Goal: Task Accomplishment & Management: Manage account settings

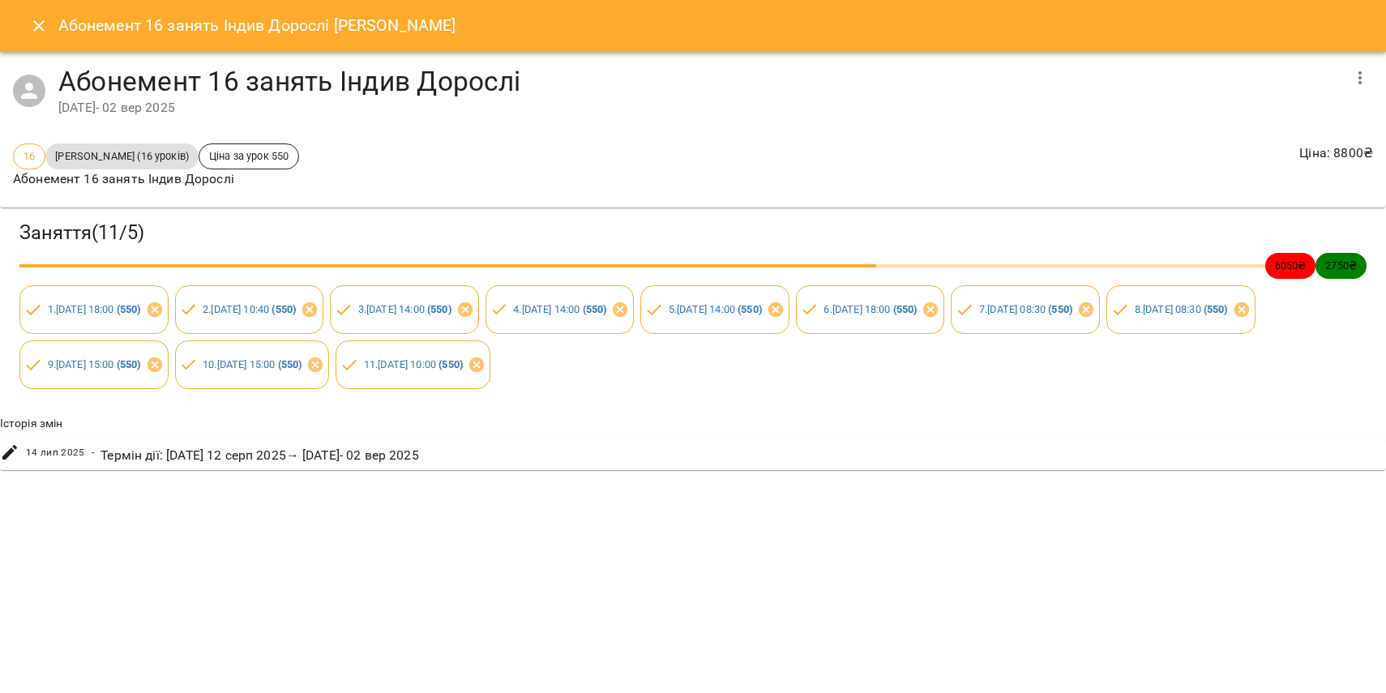
scroll to position [814, 0]
click at [44, 28] on icon "Close" at bounding box center [38, 25] width 19 height 19
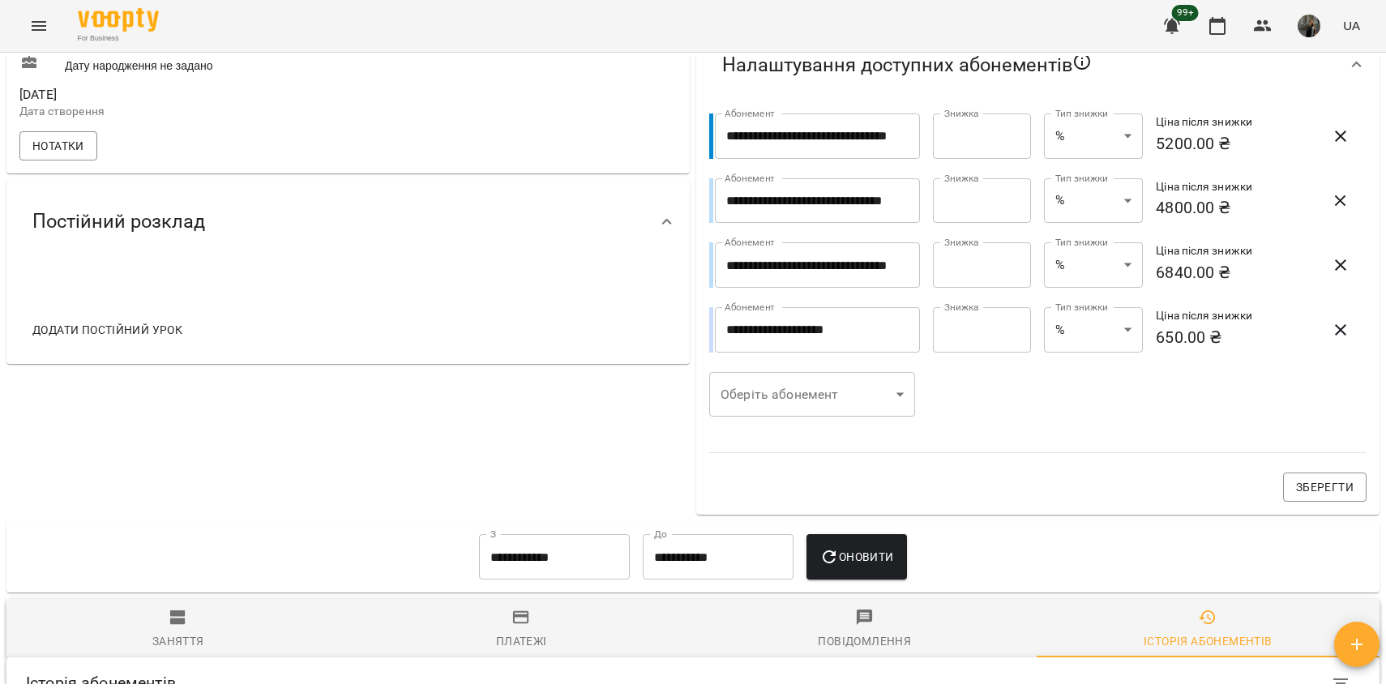
scroll to position [0, 0]
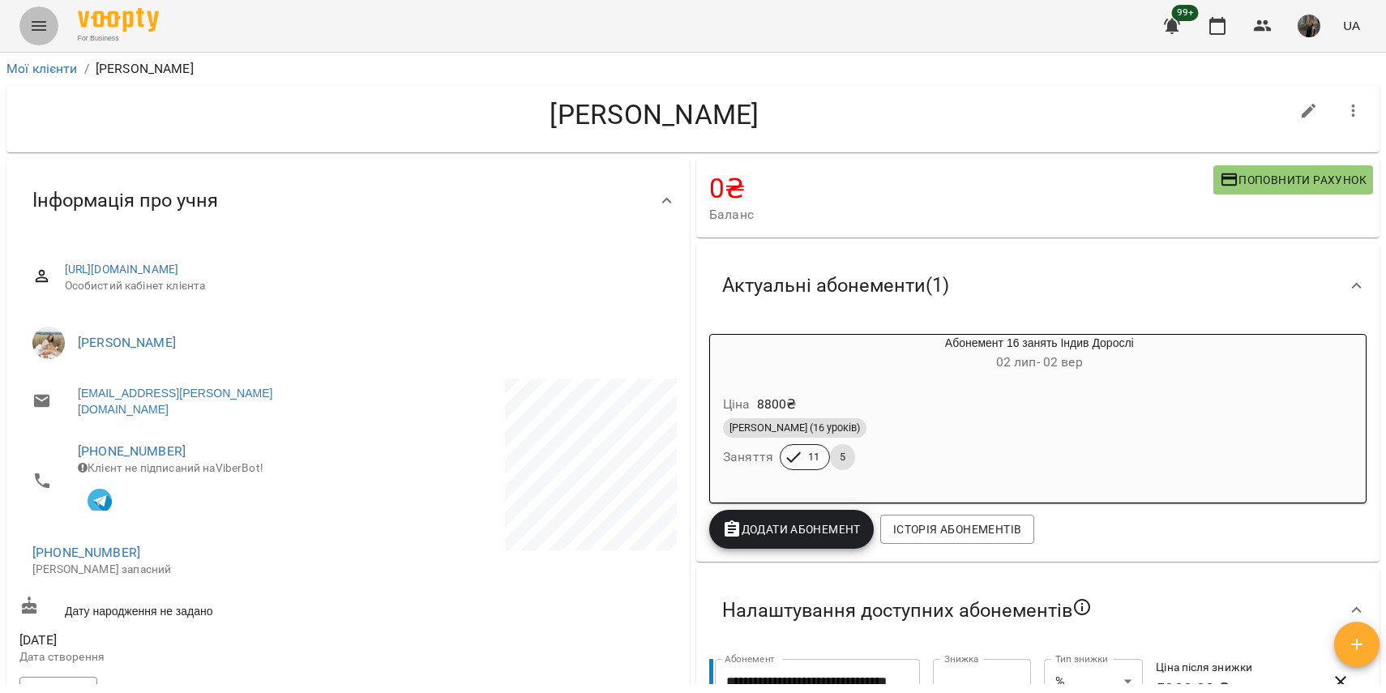
click at [34, 28] on icon "Menu" at bounding box center [38, 25] width 19 height 19
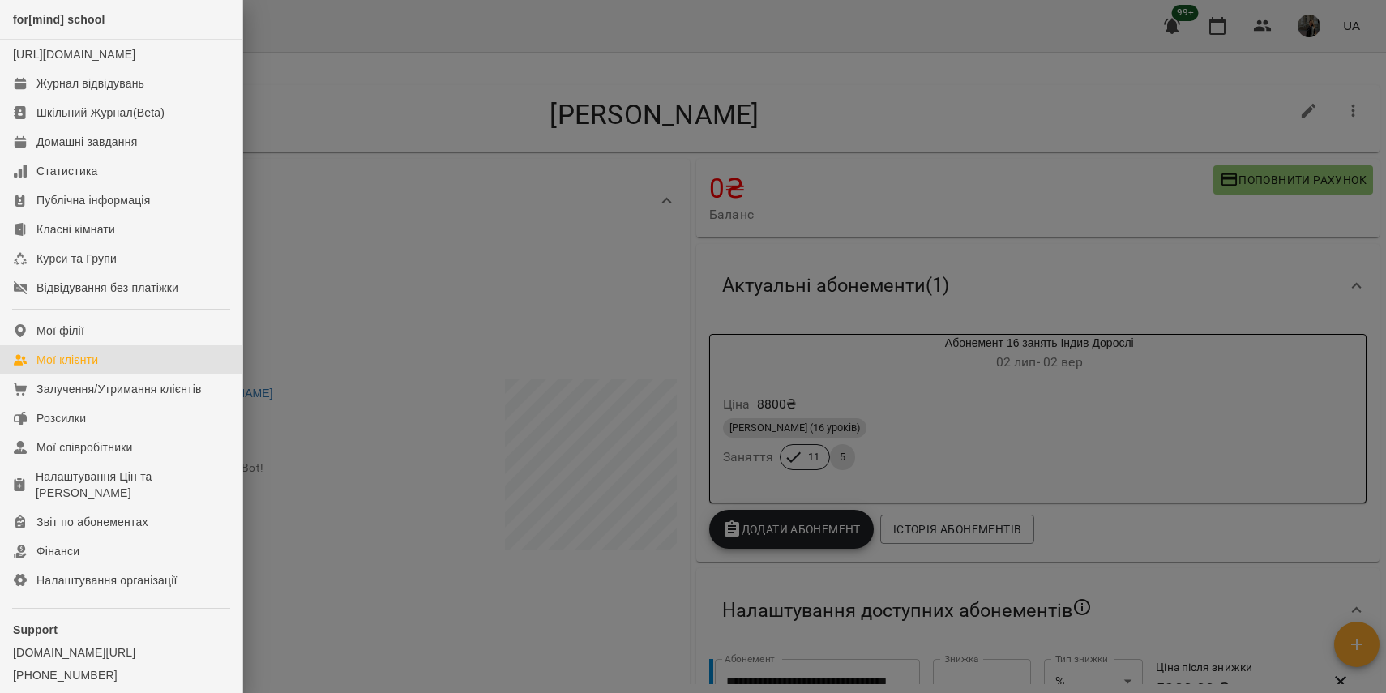
click at [111, 374] on link "Мої клієнти" at bounding box center [121, 359] width 242 height 29
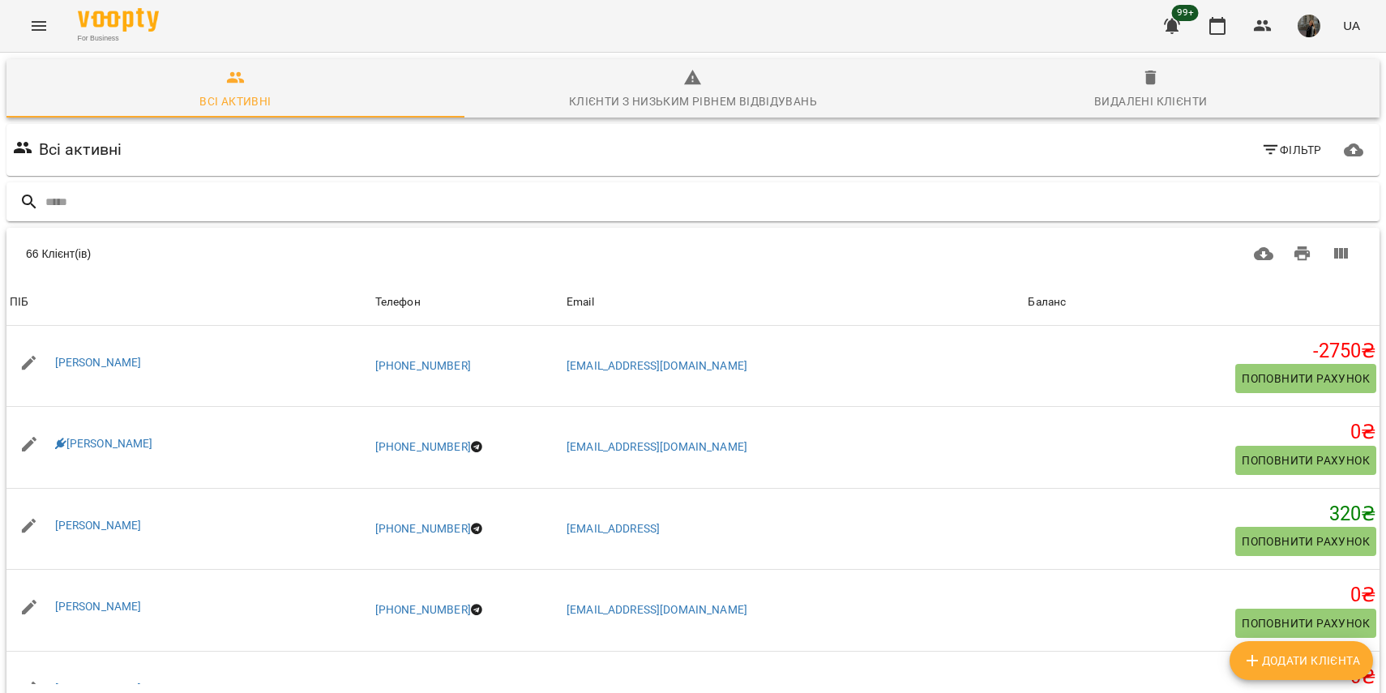
click at [232, 190] on input "text" at bounding box center [709, 202] width 1328 height 27
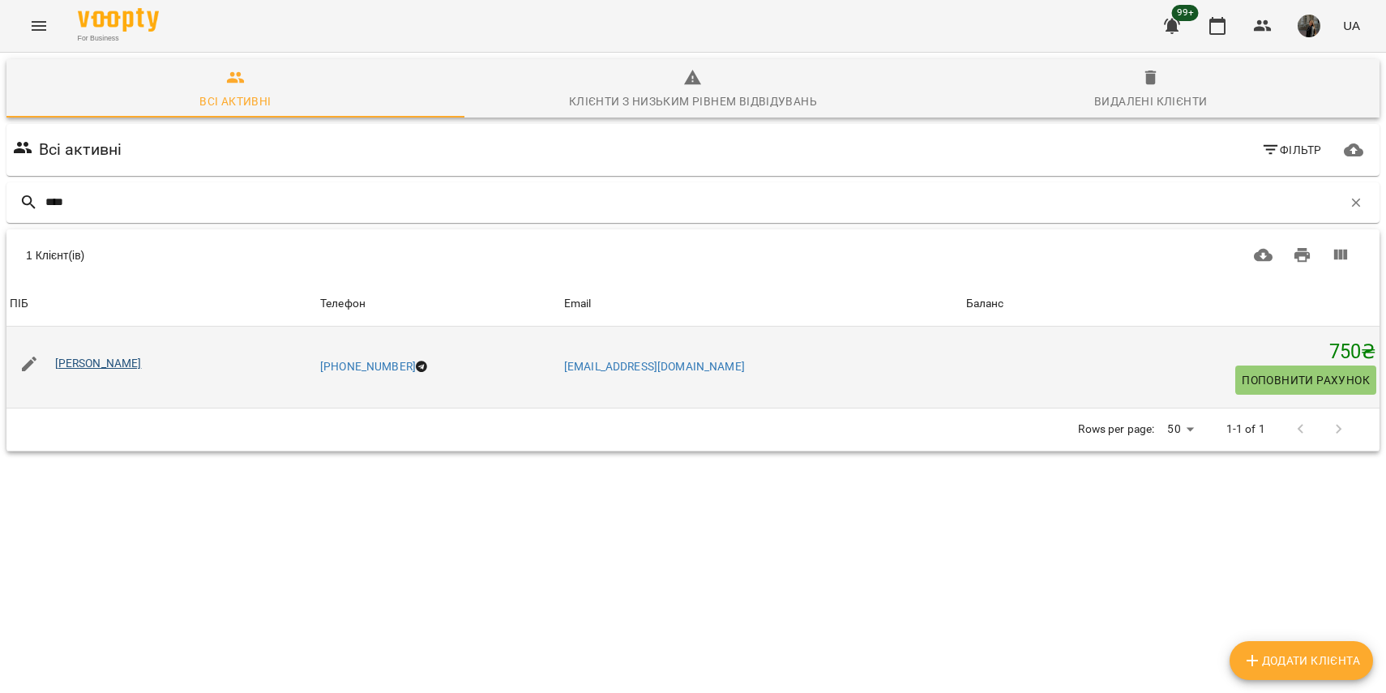
type input "****"
click at [95, 361] on link "[PERSON_NAME]" at bounding box center [98, 363] width 87 height 13
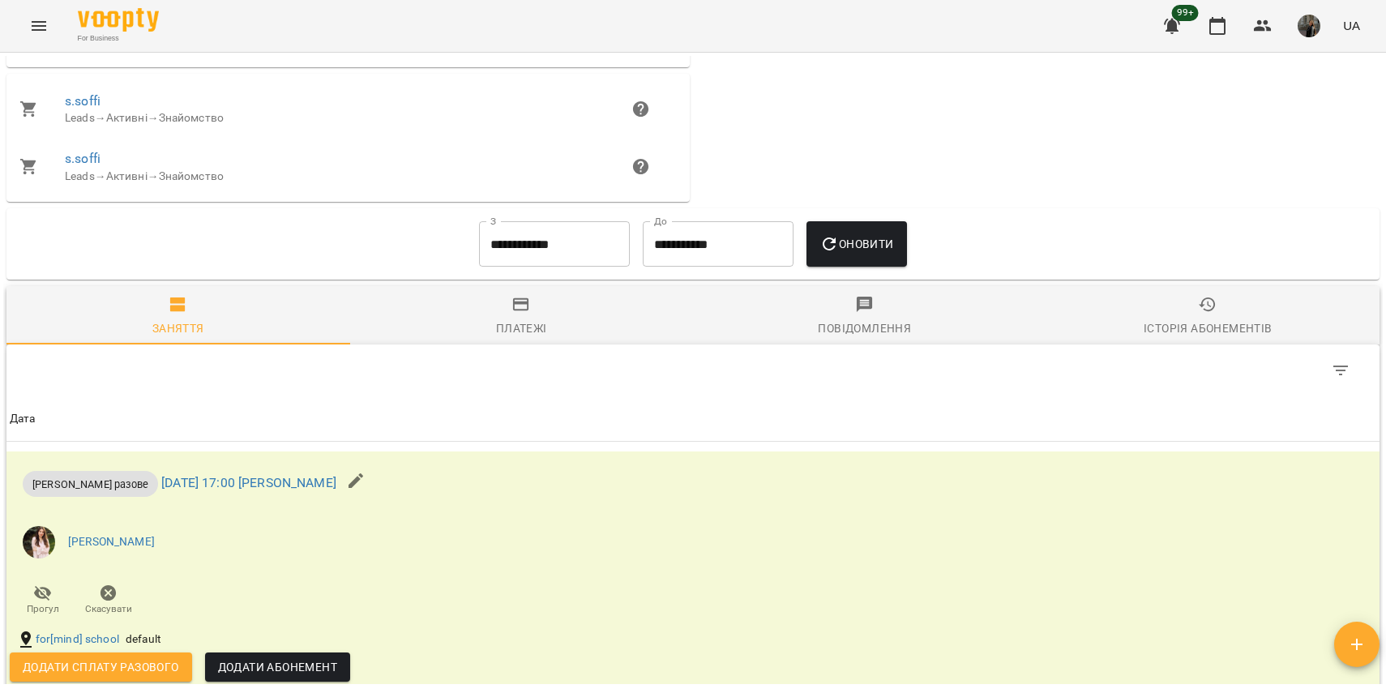
scroll to position [772, 0]
click at [1230, 332] on div "Історія абонементів" at bounding box center [1208, 327] width 128 height 19
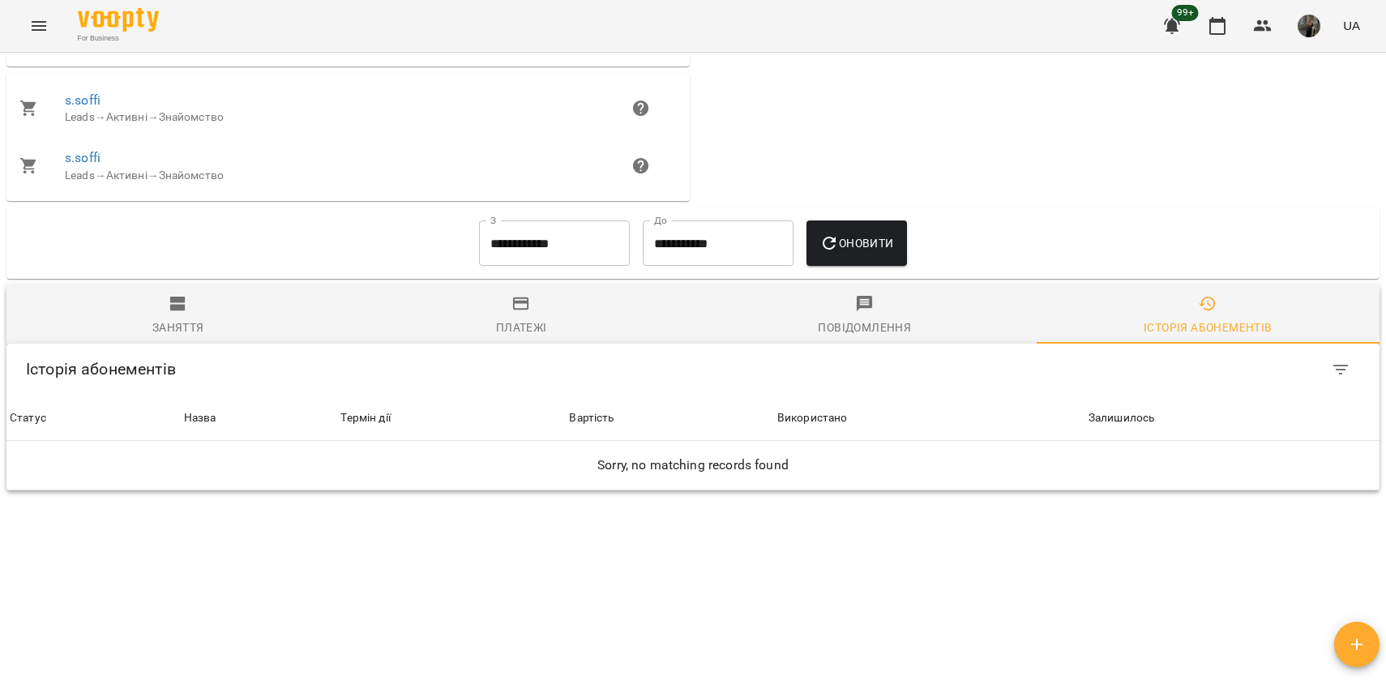
click at [524, 314] on icon "button" at bounding box center [520, 303] width 19 height 19
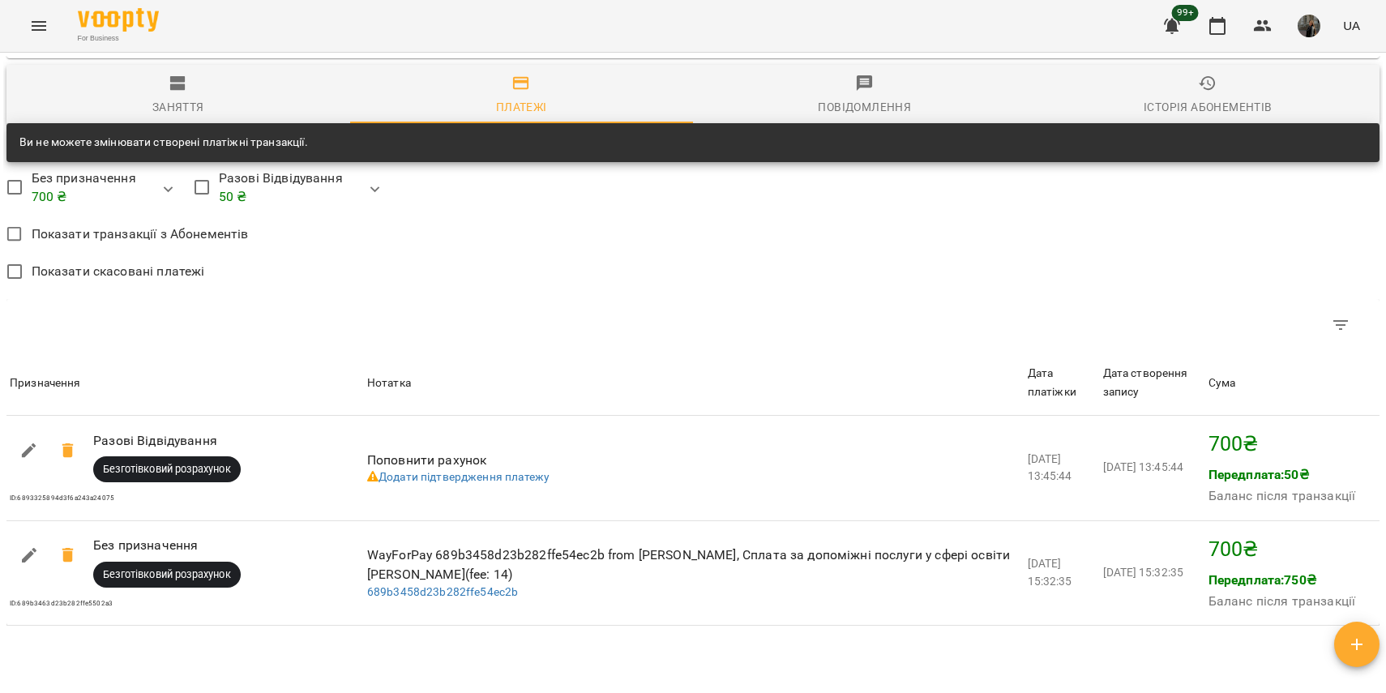
scroll to position [995, 0]
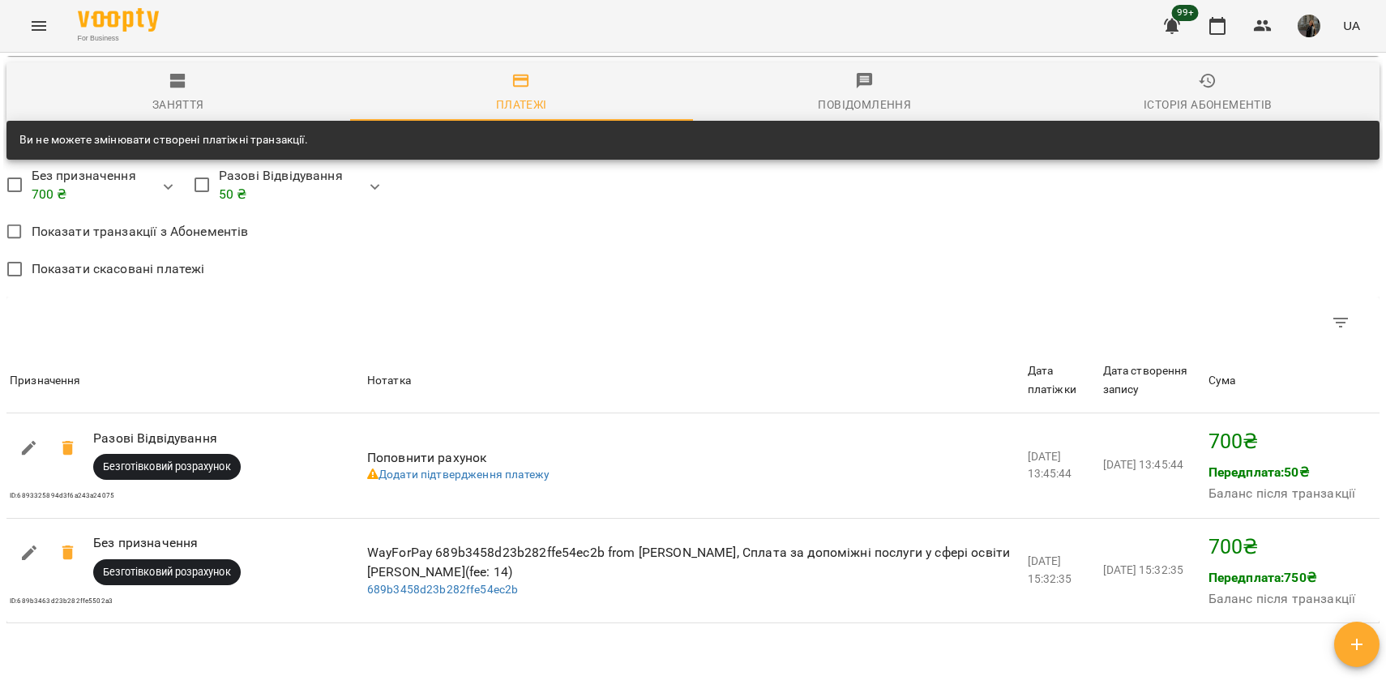
click at [160, 270] on span "Показати скасовані платежі" at bounding box center [118, 268] width 173 height 19
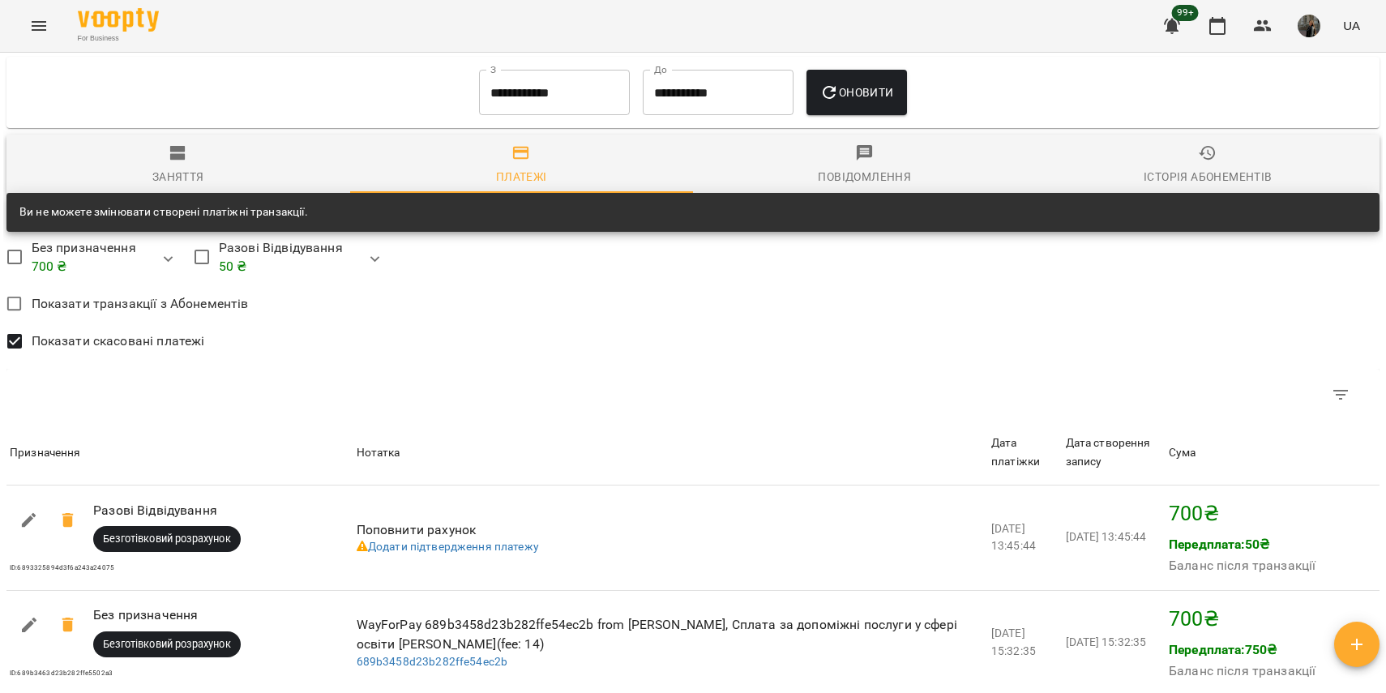
scroll to position [923, 0]
click at [379, 264] on icon "button" at bounding box center [375, 259] width 19 height 19
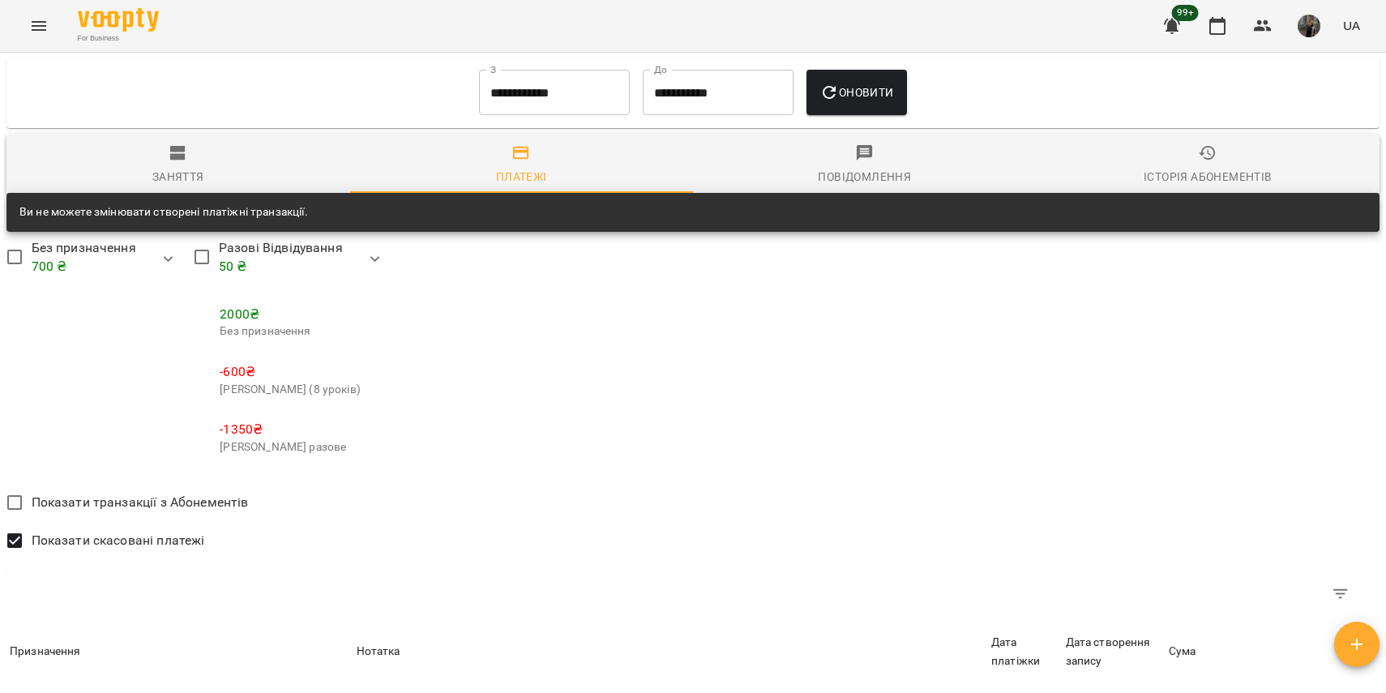
click at [379, 264] on icon "button" at bounding box center [375, 259] width 19 height 19
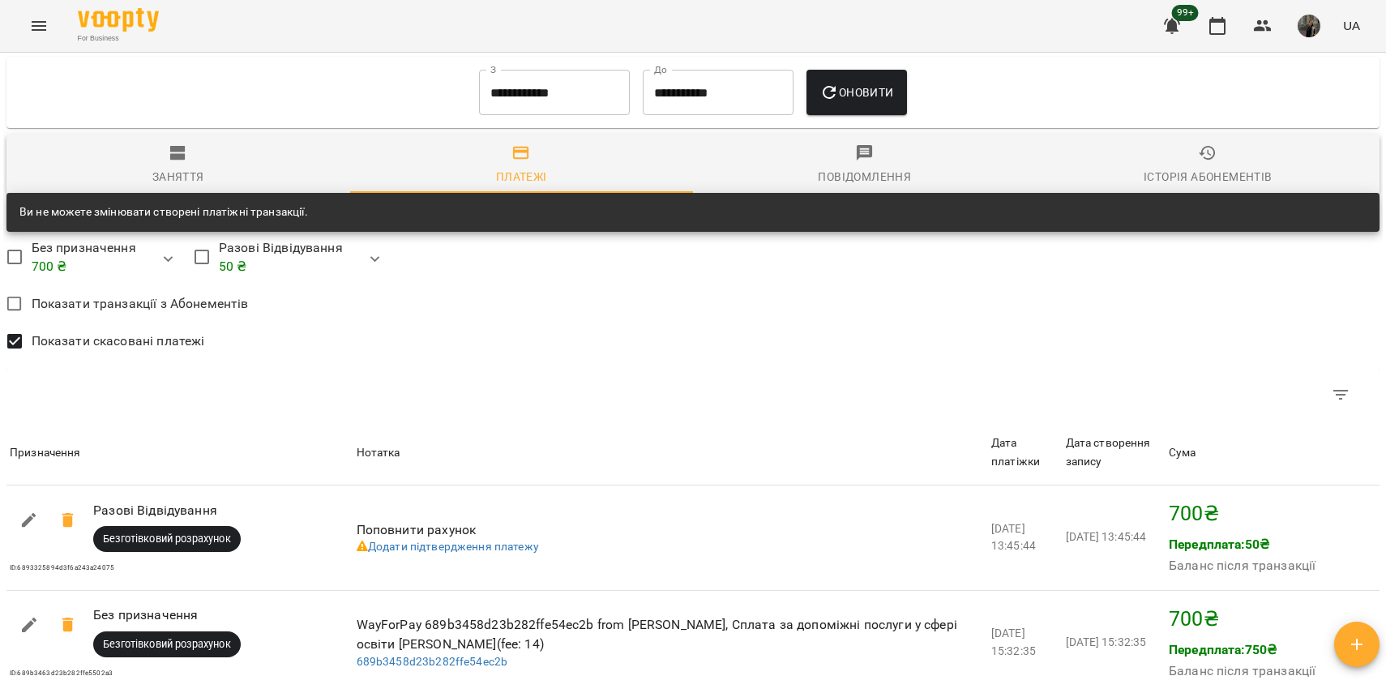
click at [168, 261] on icon "button" at bounding box center [168, 259] width 19 height 19
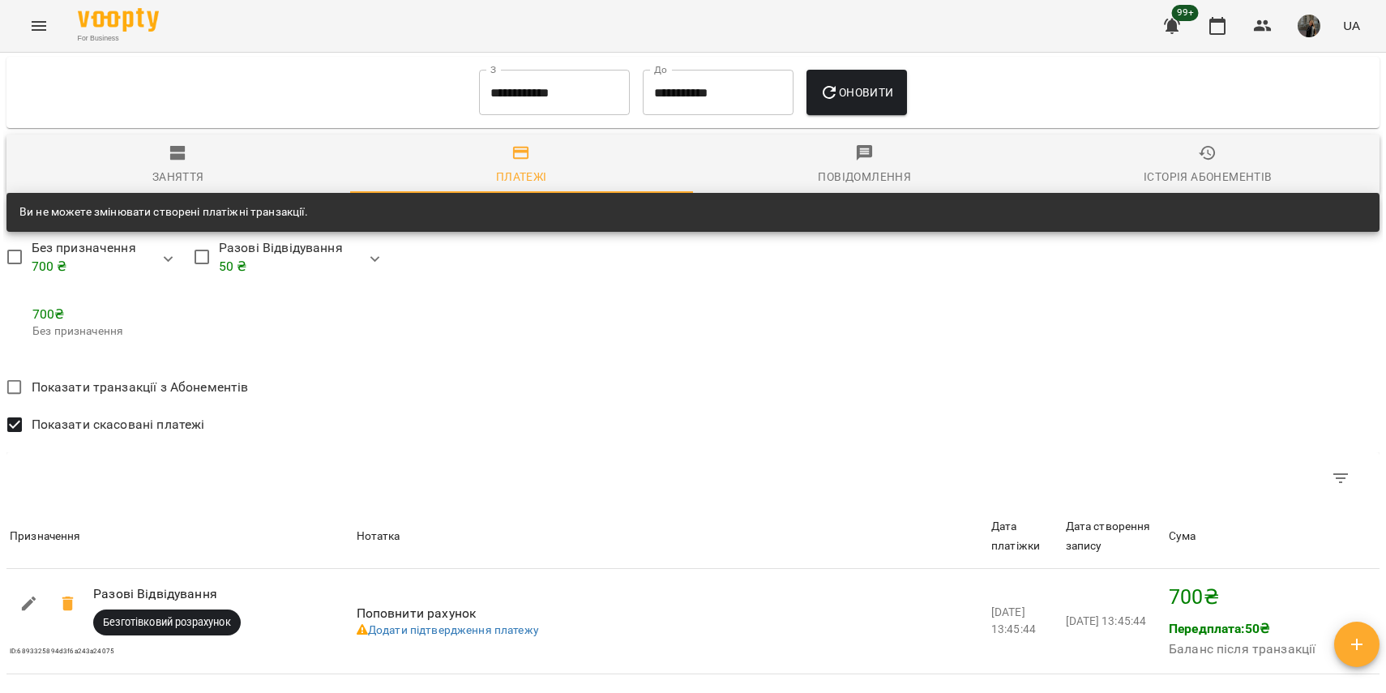
click at [169, 261] on icon "button" at bounding box center [168, 259] width 19 height 19
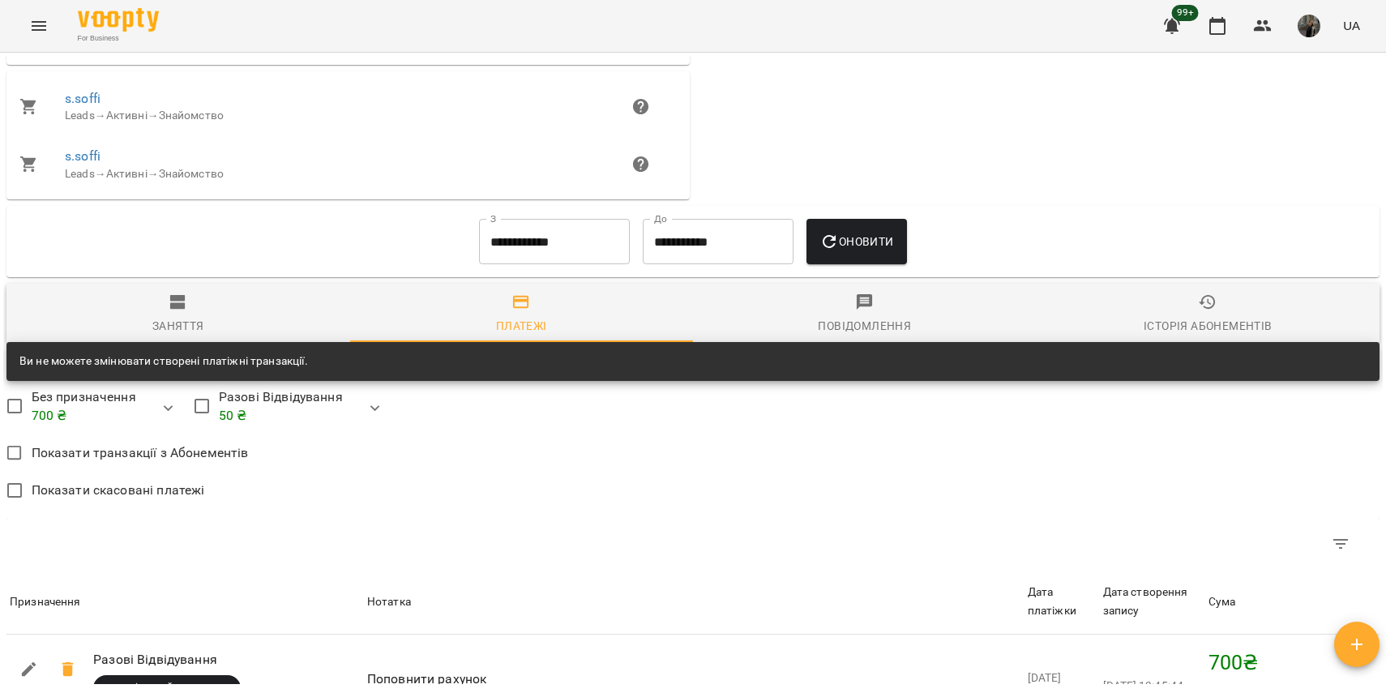
scroll to position [725, 0]
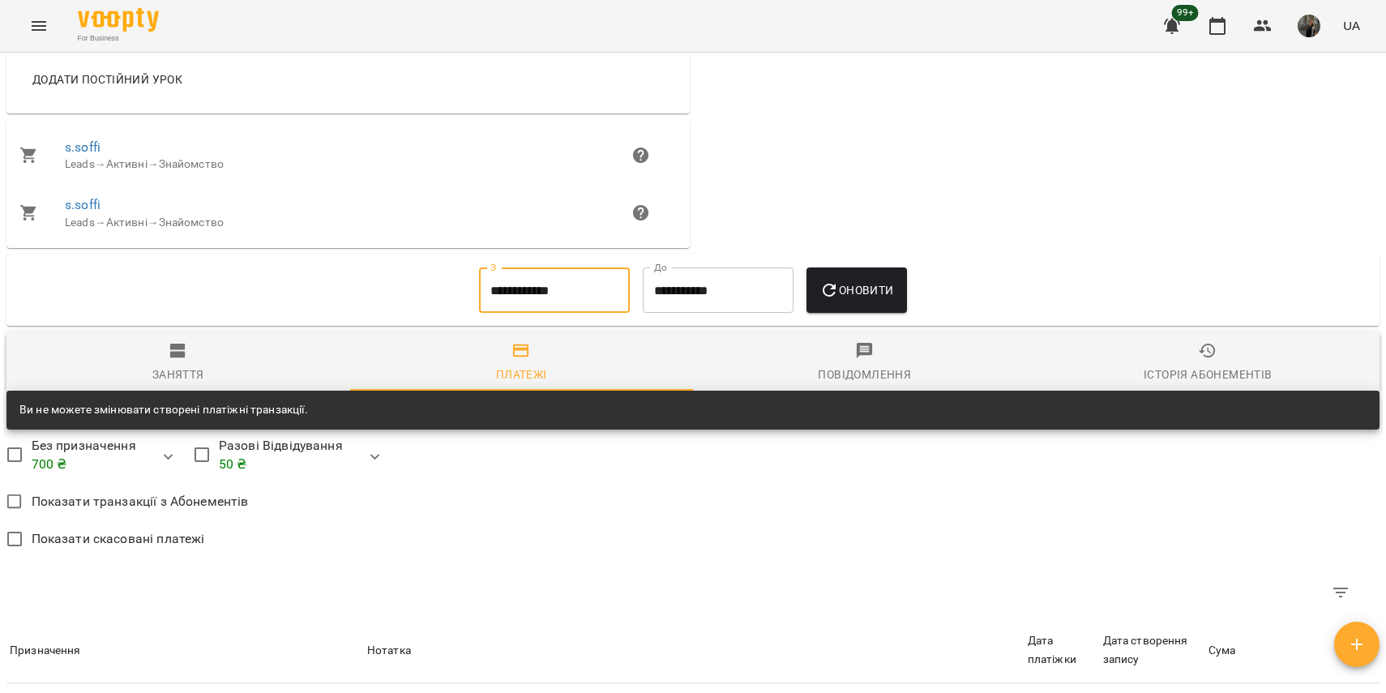
click at [563, 288] on input "**********" at bounding box center [554, 289] width 151 height 45
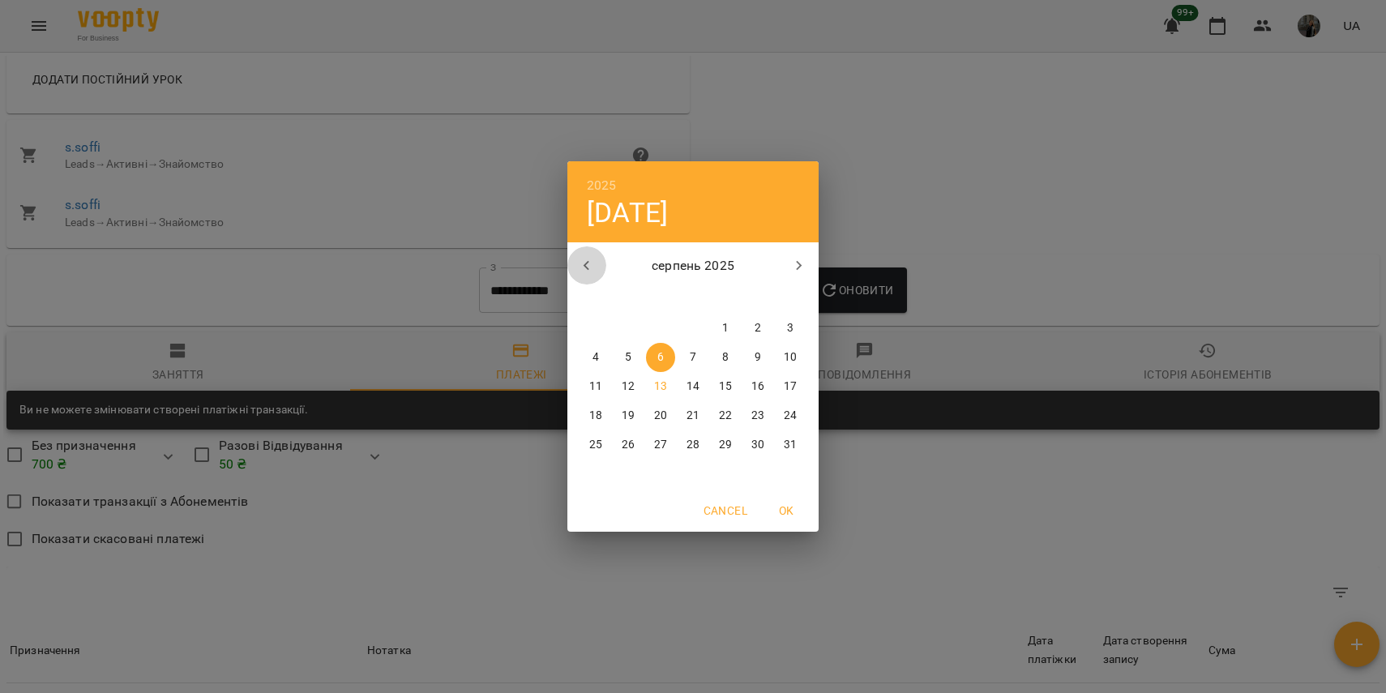
click at [585, 253] on button "button" at bounding box center [586, 265] width 39 height 39
click at [786, 319] on button "1" at bounding box center [790, 328] width 29 height 29
type input "**********"
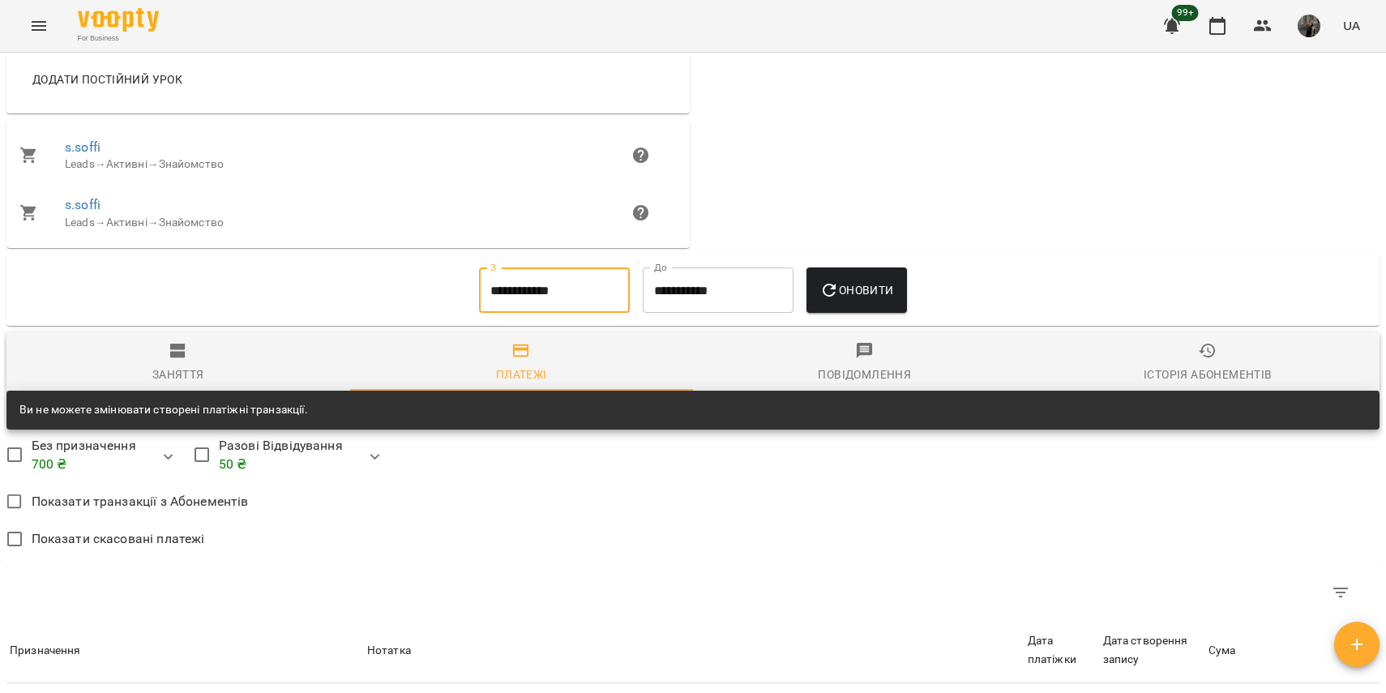
click at [857, 290] on span "Оновити" at bounding box center [856, 289] width 74 height 19
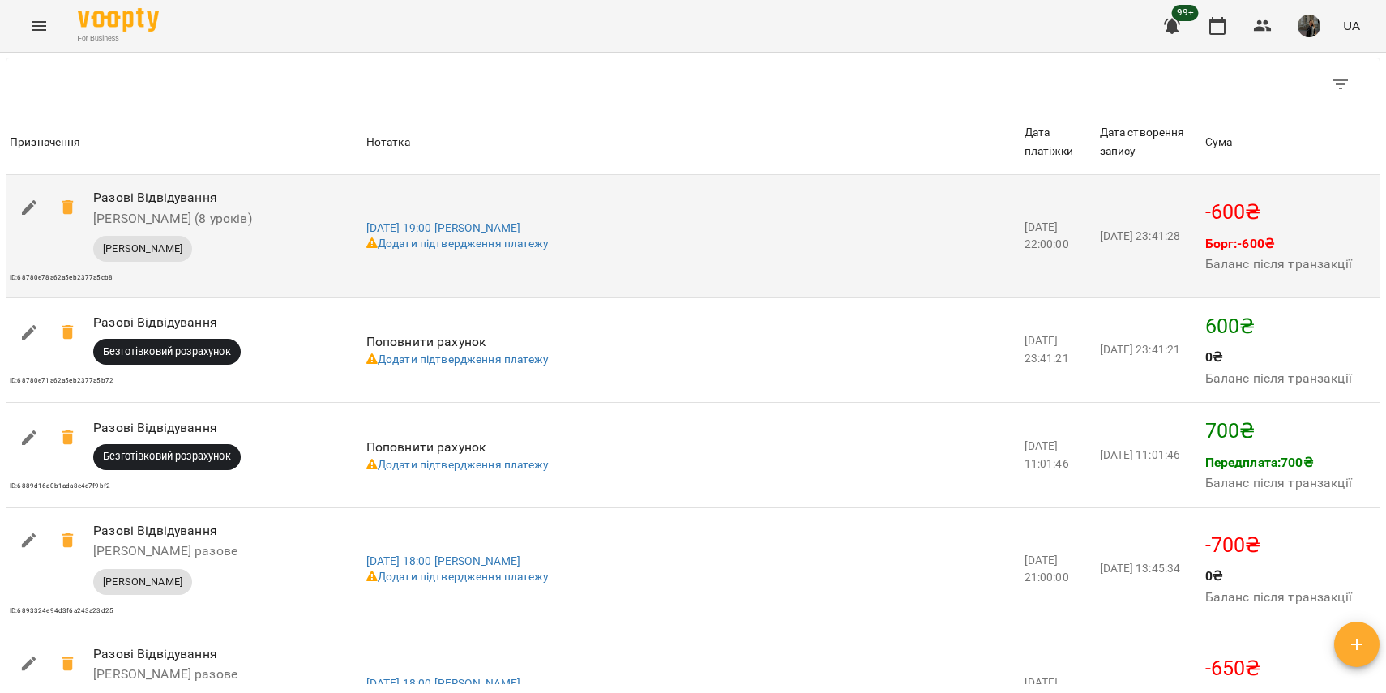
scroll to position [1376, 0]
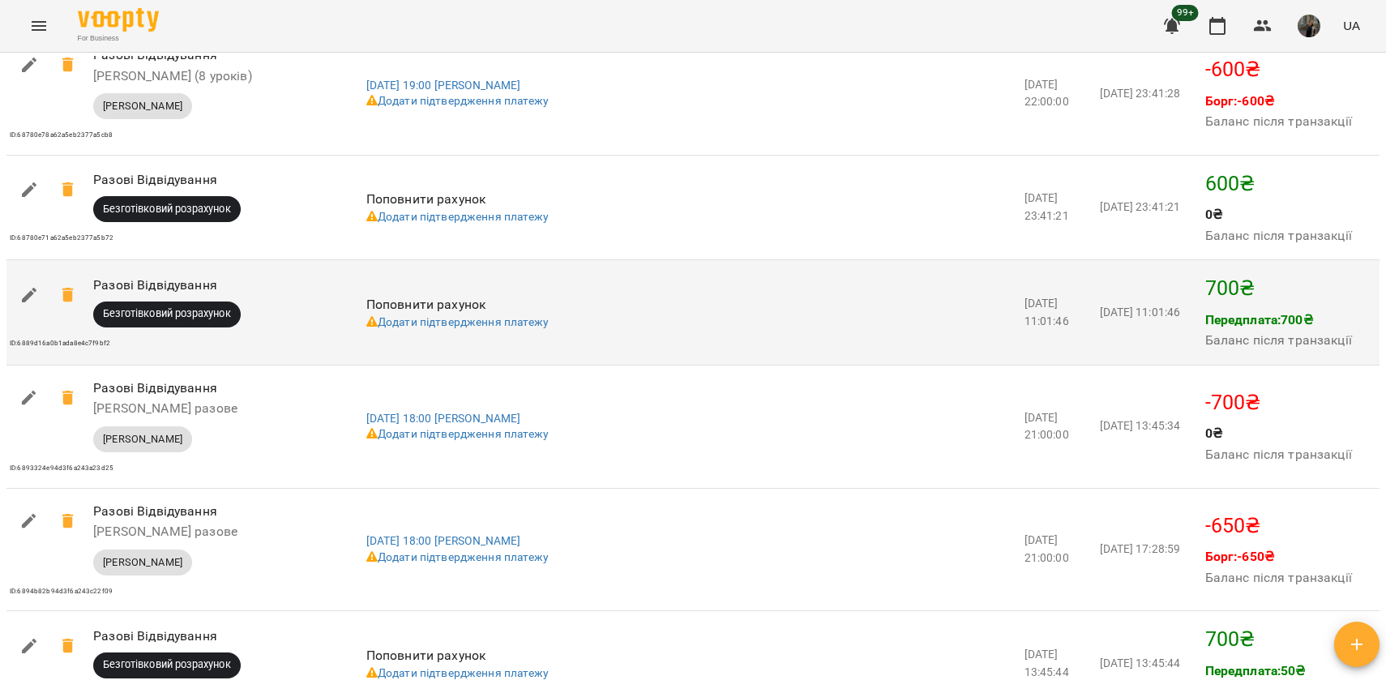
click at [832, 363] on td "Поповнити рахунок Додати підтвердження платежу" at bounding box center [692, 312] width 658 height 105
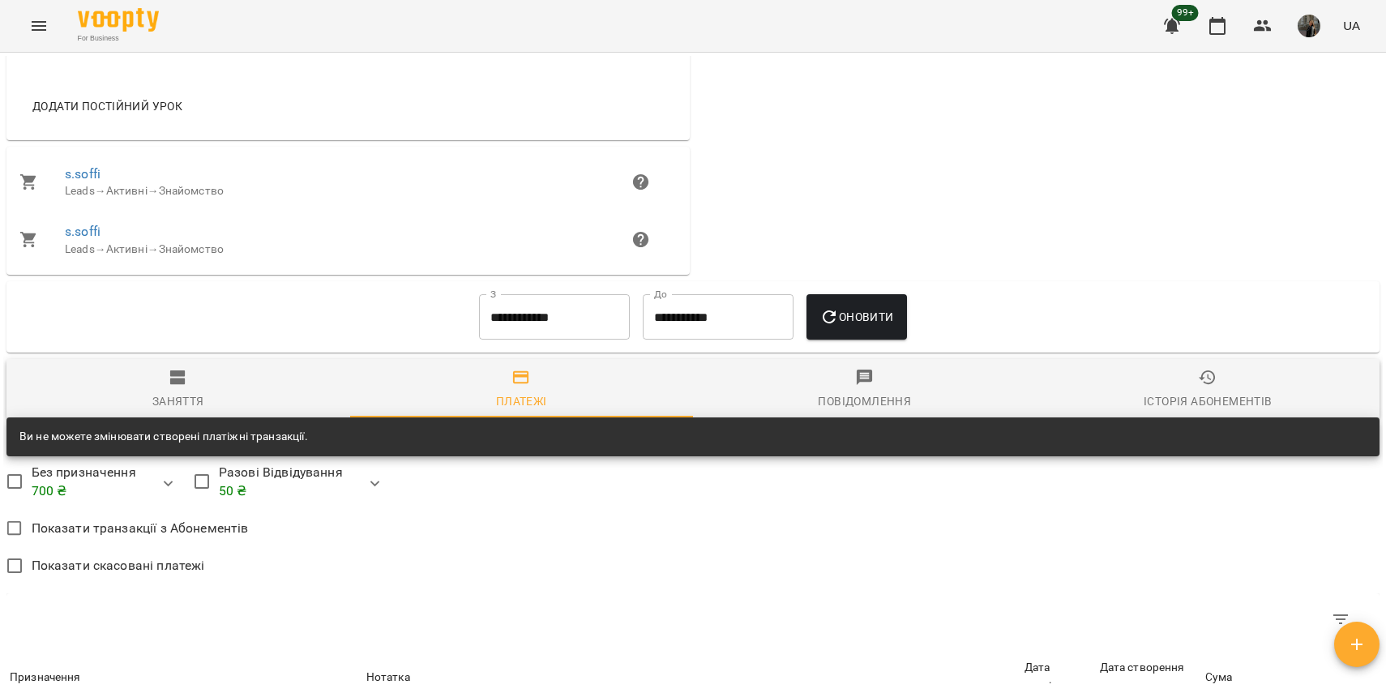
scroll to position [0, 0]
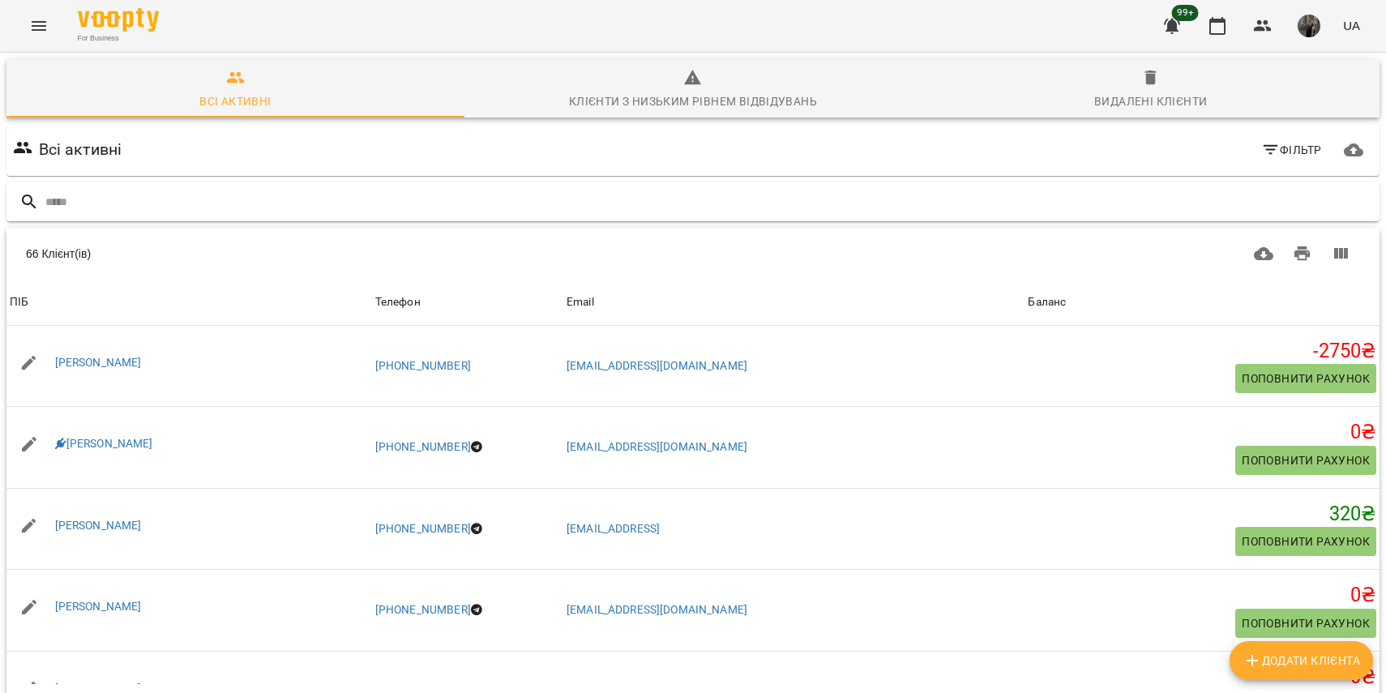
click at [193, 207] on input "text" at bounding box center [709, 202] width 1328 height 27
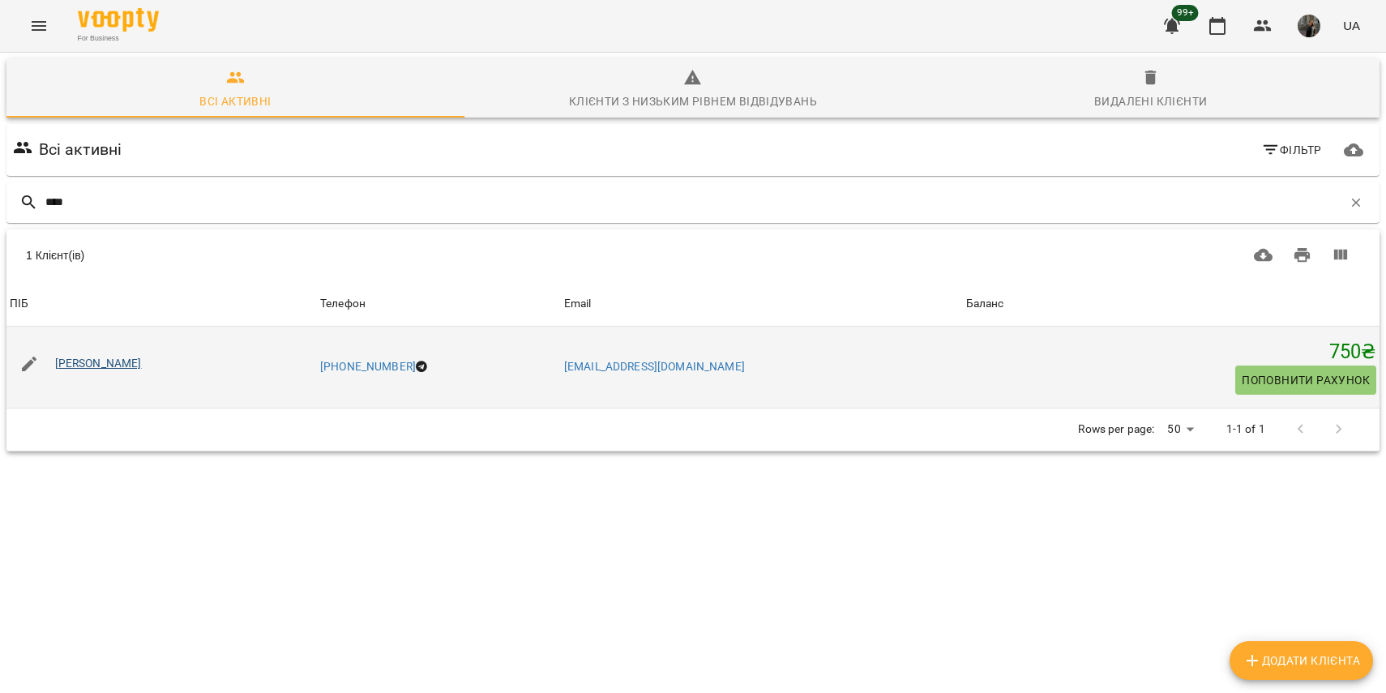
type input "****"
click at [83, 365] on link "[PERSON_NAME]" at bounding box center [98, 363] width 87 height 13
